Goal: Task Accomplishment & Management: Complete application form

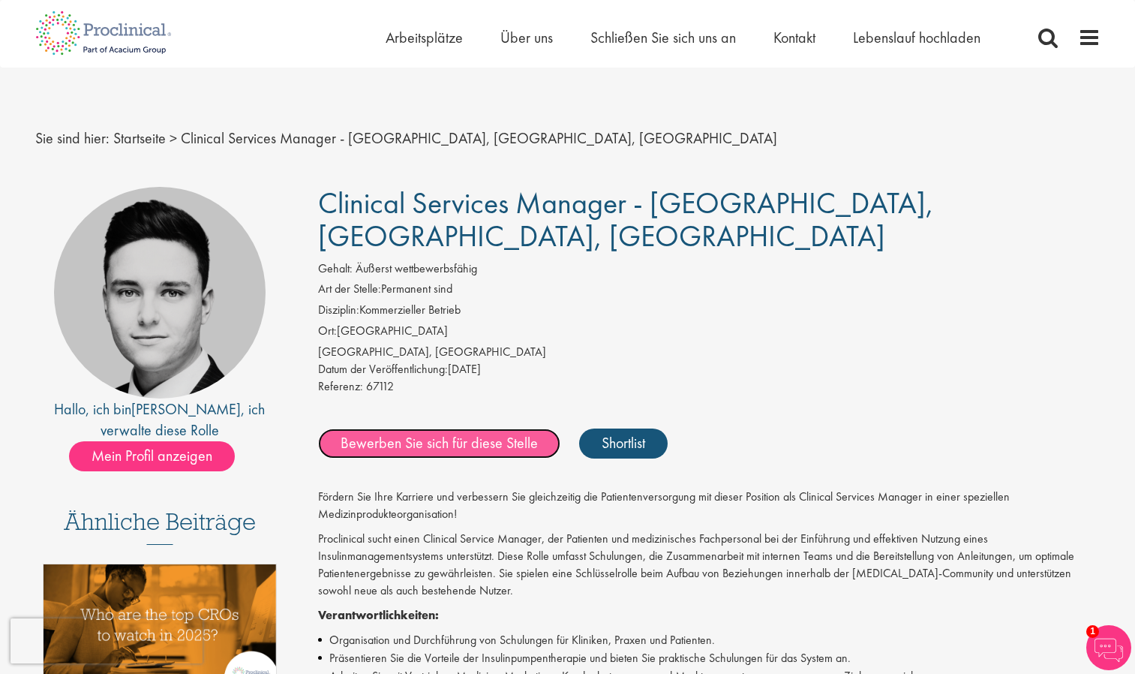
click at [449, 428] on link "Bewerben Sie sich für diese Stelle" at bounding box center [439, 443] width 242 height 30
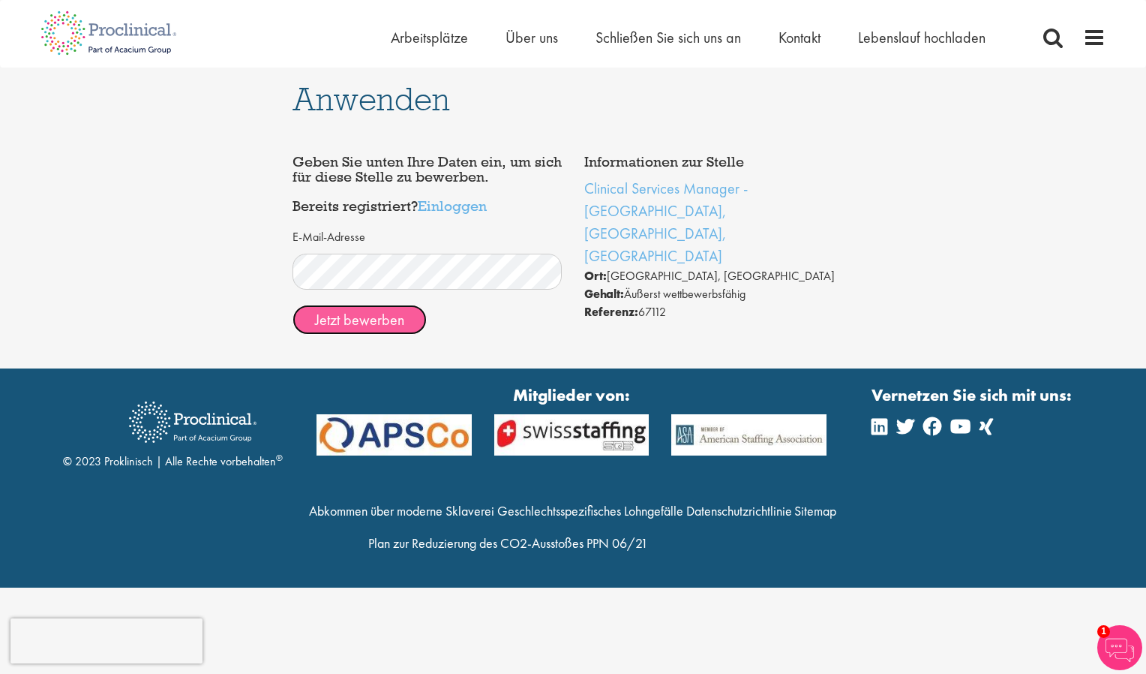
click at [380, 317] on button "Jetzt bewerben" at bounding box center [360, 320] width 134 height 30
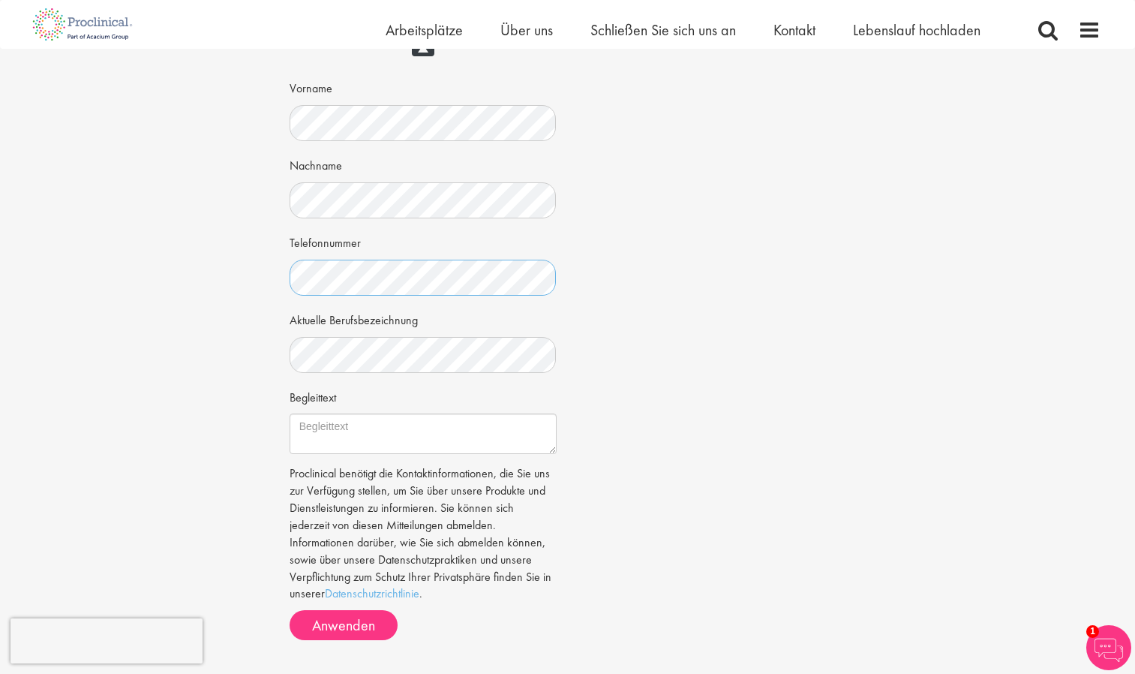
scroll to position [265, 0]
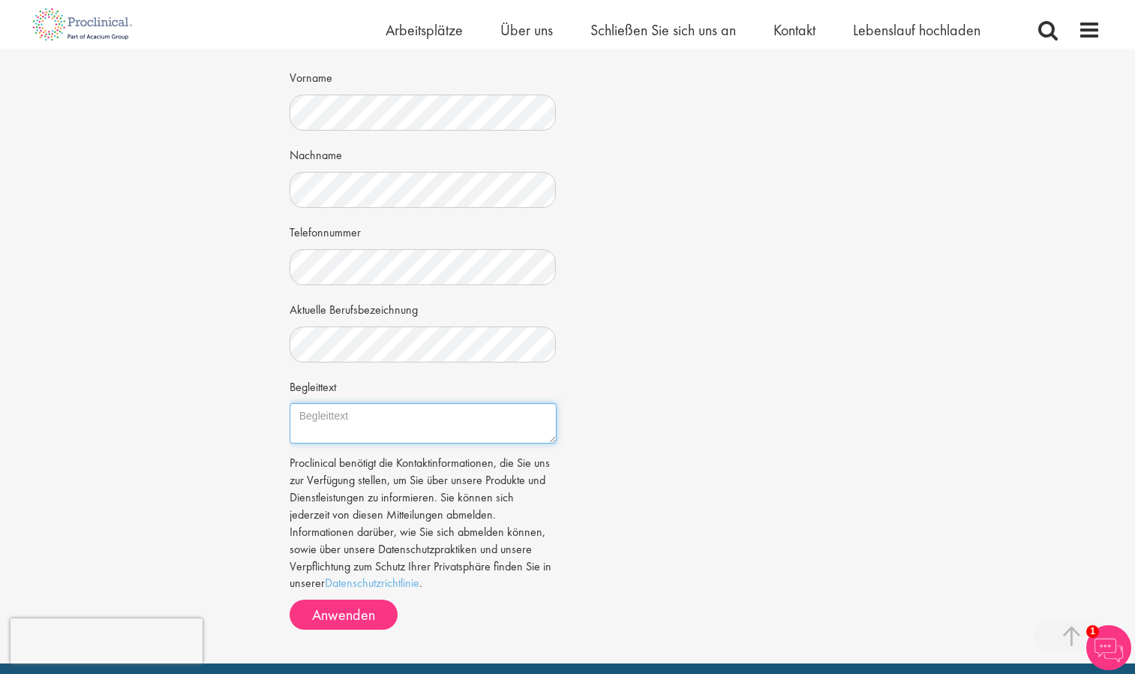
click at [353, 420] on textarea "Begleittext" at bounding box center [423, 423] width 267 height 41
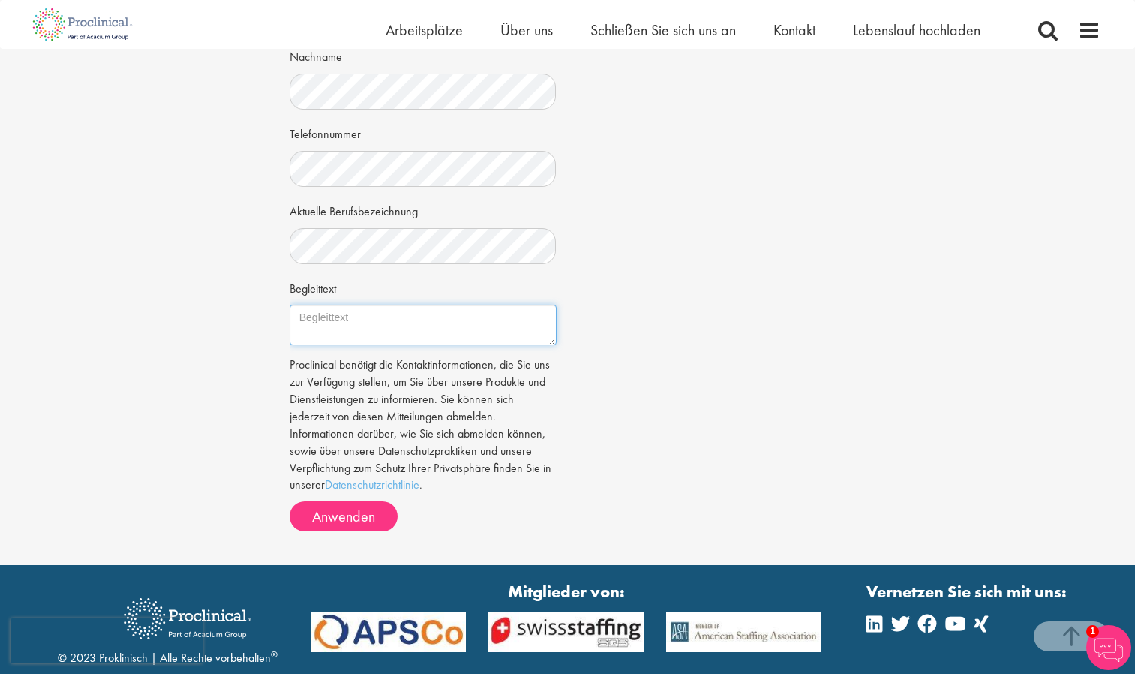
scroll to position [356, 0]
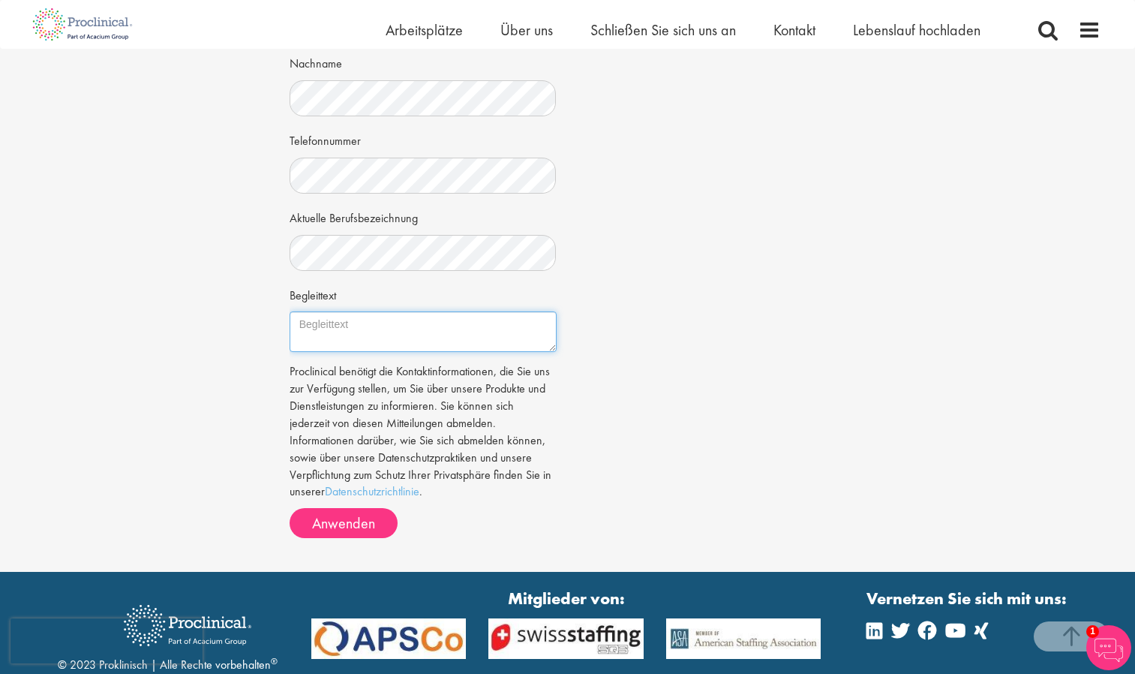
click at [342, 324] on textarea "Begleittext" at bounding box center [423, 331] width 267 height 41
paste textarea "Sehr geehrte Damen und Herren, auf Empfehlung von Frau Katharina Bezold bin ich…"
type textarea "Sehr geehrte Damen und Herren, auf Empfehlung von Frau Katharina Bezold bin ich…"
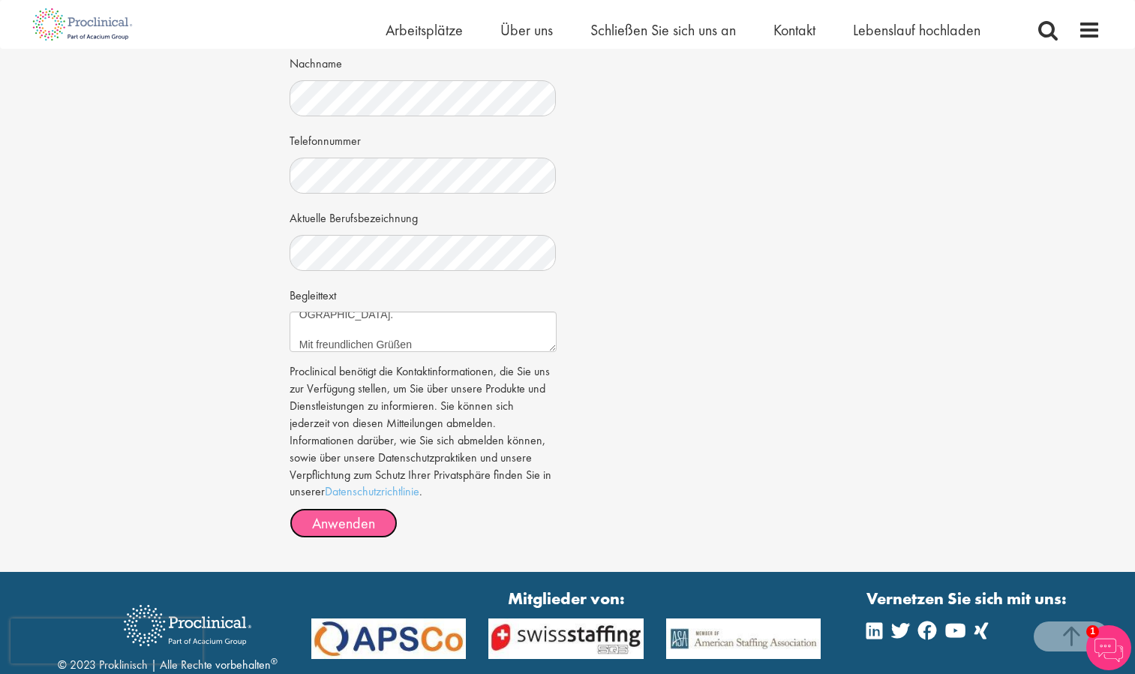
click at [372, 530] on span "Anwenden" at bounding box center [343, 523] width 63 height 20
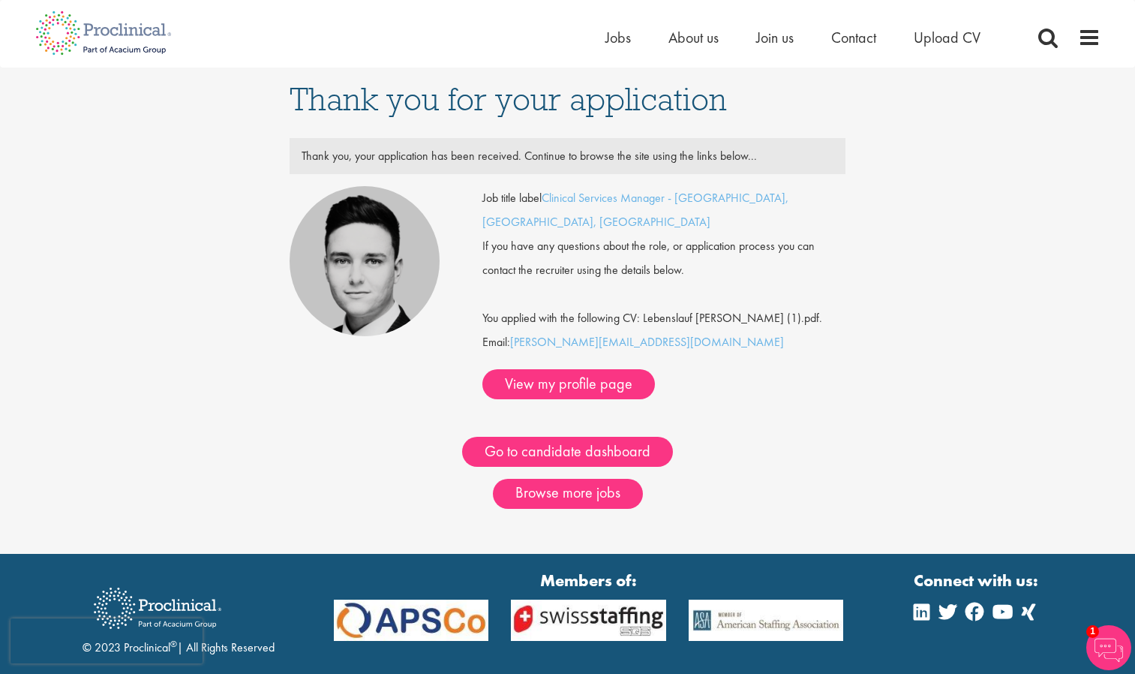
click at [567, 341] on div "Job title label Clinical Services Manager - [GEOGRAPHIC_DATA], [GEOGRAPHIC_DATA…" at bounding box center [663, 292] width 363 height 213
click at [612, 437] on link "Go to candidate dashboard" at bounding box center [567, 452] width 211 height 30
